Goal: Task Accomplishment & Management: Complete application form

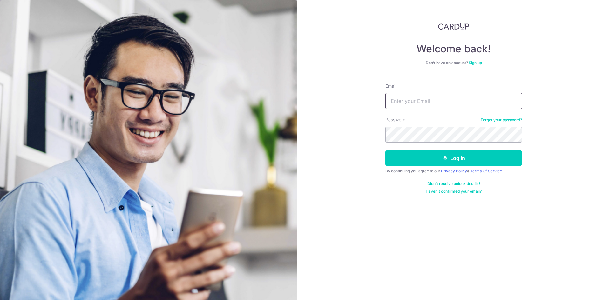
click at [424, 105] on input "Email" at bounding box center [453, 101] width 137 height 16
type input "[EMAIL_ADDRESS][DOMAIN_NAME]"
click at [385, 150] on button "Log in" at bounding box center [453, 158] width 137 height 16
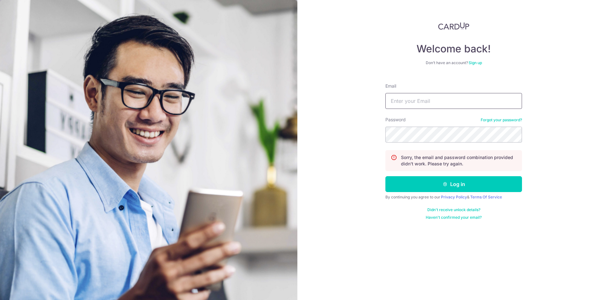
click at [425, 106] on input "Email" at bounding box center [453, 101] width 137 height 16
type input "alvintyh95@gmail.com"
click at [385, 176] on button "Log in" at bounding box center [453, 184] width 137 height 16
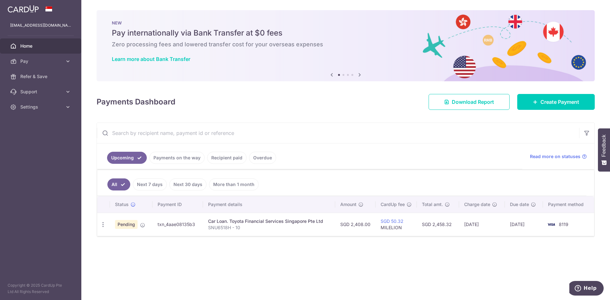
click at [165, 224] on td "txn_4aae08135b3" at bounding box center [177, 224] width 50 height 23
click at [101, 226] on icon "button" at bounding box center [103, 224] width 7 height 7
click at [138, 270] on span "Upload doc" at bounding box center [136, 273] width 43 height 8
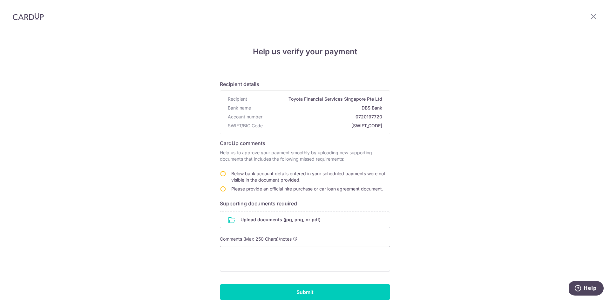
scroll to position [32, 0]
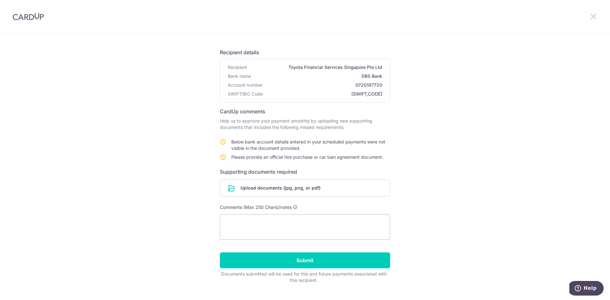
click at [594, 17] on icon at bounding box center [593, 16] width 8 height 8
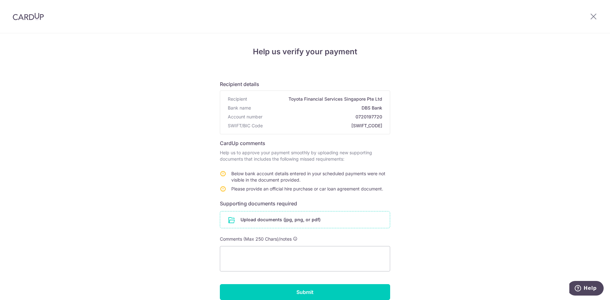
click at [275, 222] on input "file" at bounding box center [305, 220] width 170 height 17
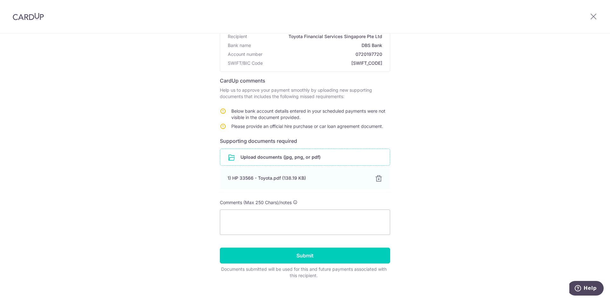
scroll to position [71, 0]
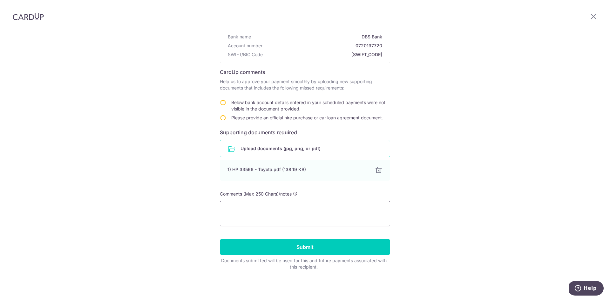
click at [271, 211] on textarea at bounding box center [305, 213] width 170 height 25
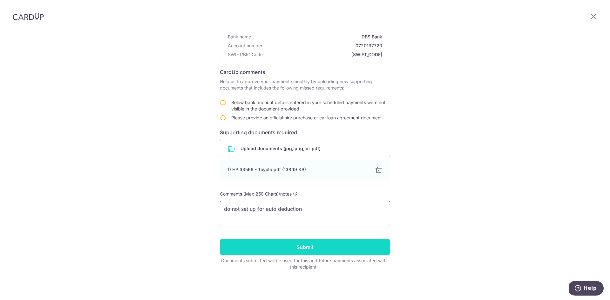
type textarea "do not set up for auto deduction"
click at [289, 246] on input "Submit" at bounding box center [305, 247] width 170 height 16
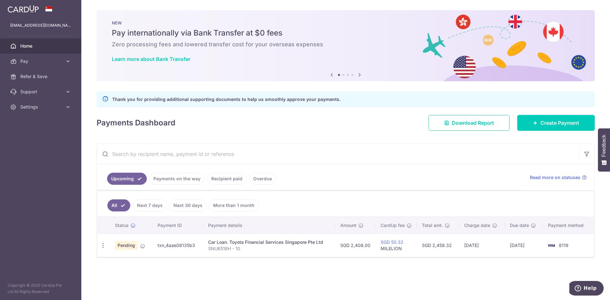
click at [259, 245] on div "Car Loan. Toyota Financial Services Singapore Pte Ltd" at bounding box center [269, 242] width 122 height 6
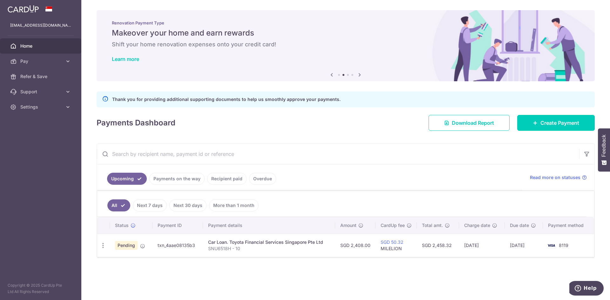
click at [255, 251] on p "SNU6518H - 10" at bounding box center [269, 248] width 122 height 6
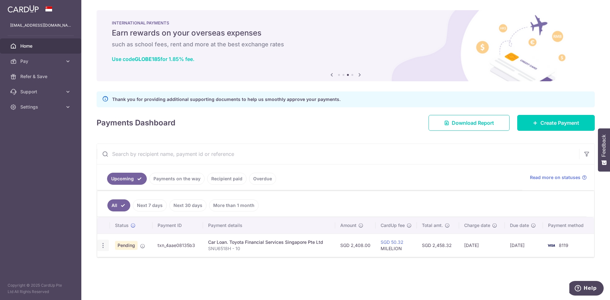
click at [102, 243] on icon "button" at bounding box center [103, 245] width 7 height 7
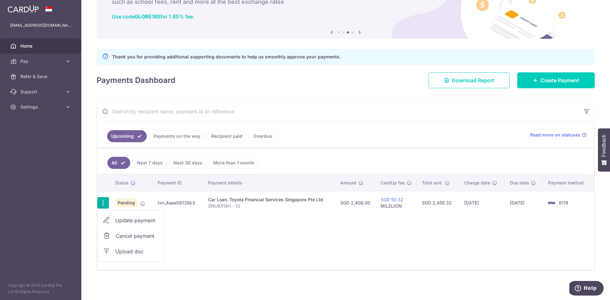
scroll to position [43, 0]
click at [197, 235] on div "Status Payment ID Payment details Amount CardUp fee Total amt. Charge date Due …" at bounding box center [345, 221] width 497 height 95
